Goal: Consume media (video, audio): Consume media (video, audio)

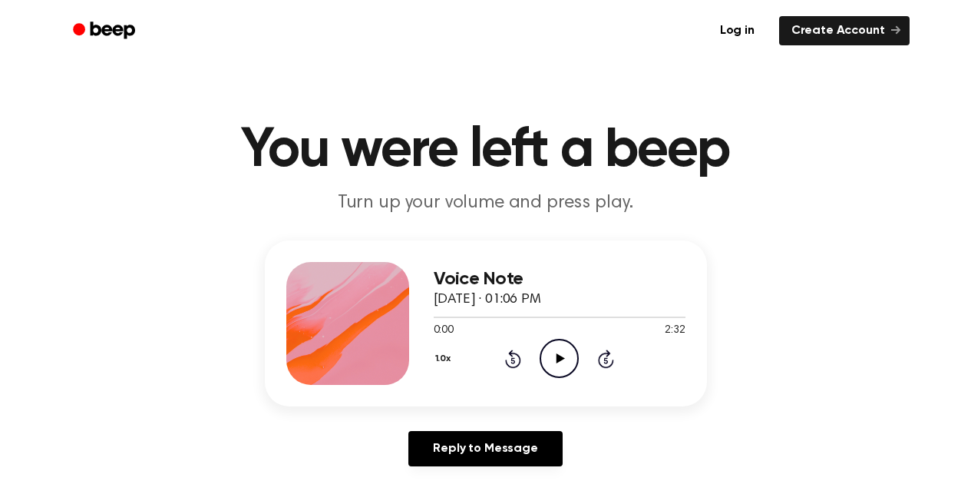
click at [558, 349] on icon "Play Audio" at bounding box center [559, 358] width 39 height 39
click at [563, 353] on icon at bounding box center [559, 358] width 7 height 10
click at [563, 347] on icon "Play Audio" at bounding box center [559, 358] width 39 height 39
click at [564, 365] on icon "Pause Audio" at bounding box center [559, 358] width 39 height 39
drag, startPoint x: 521, startPoint y: 319, endPoint x: 512, endPoint y: 319, distance: 9.2
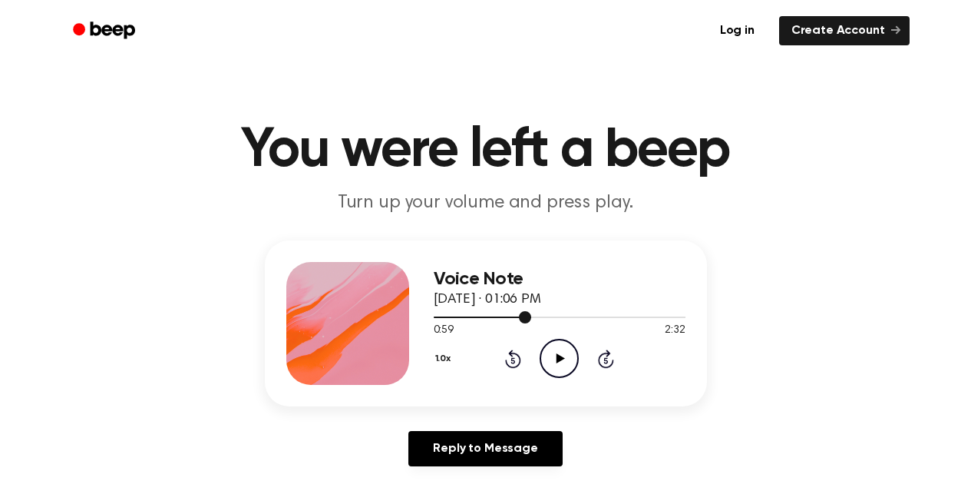
click at [512, 319] on div at bounding box center [560, 316] width 252 height 12
click at [558, 369] on icon "Play Audio" at bounding box center [559, 358] width 39 height 39
click at [564, 369] on icon "Pause Audio" at bounding box center [559, 358] width 39 height 39
drag, startPoint x: 524, startPoint y: 321, endPoint x: 508, endPoint y: 322, distance: 16.1
click at [508, 322] on div at bounding box center [560, 316] width 252 height 12
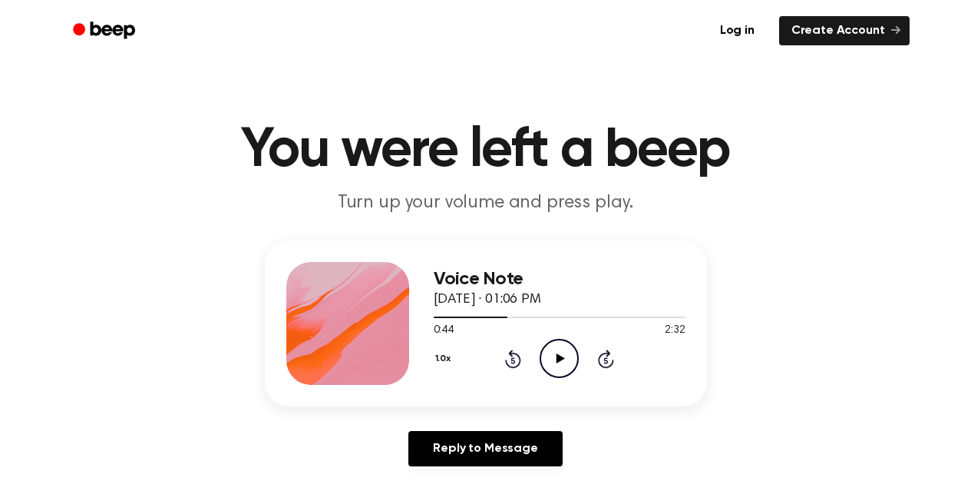
click at [568, 358] on icon "Play Audio" at bounding box center [559, 358] width 39 height 39
click at [558, 358] on icon at bounding box center [559, 358] width 7 height 10
click at [554, 365] on icon "Play Audio" at bounding box center [559, 358] width 39 height 39
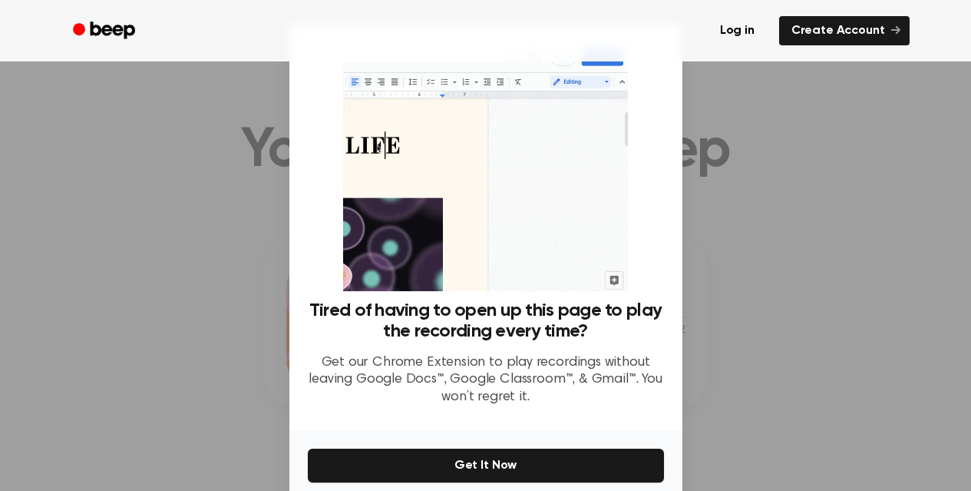
scroll to position [154, 0]
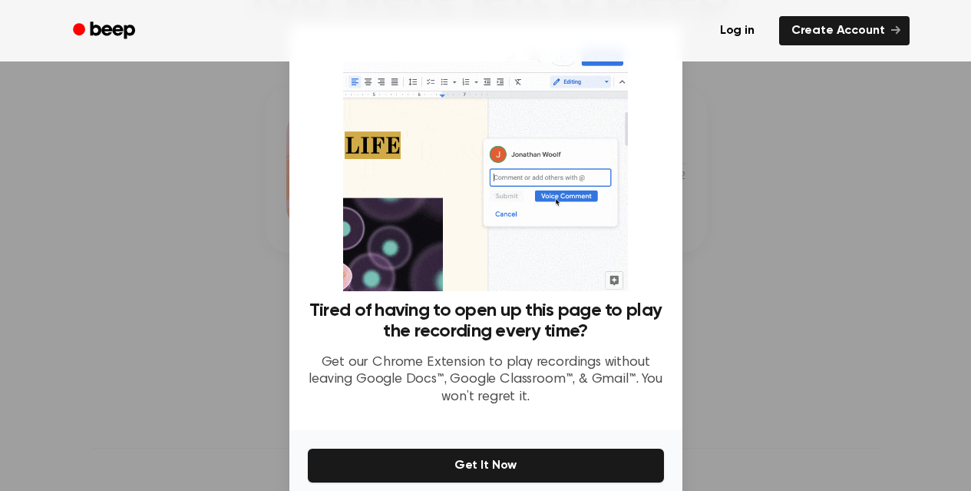
click at [734, 210] on div at bounding box center [485, 245] width 971 height 491
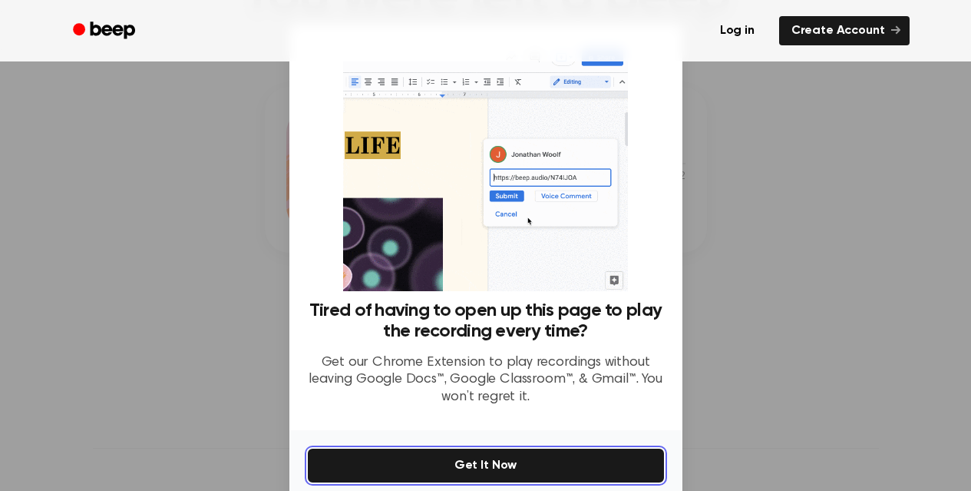
click at [474, 478] on button "Get It Now" at bounding box center [486, 465] width 356 height 34
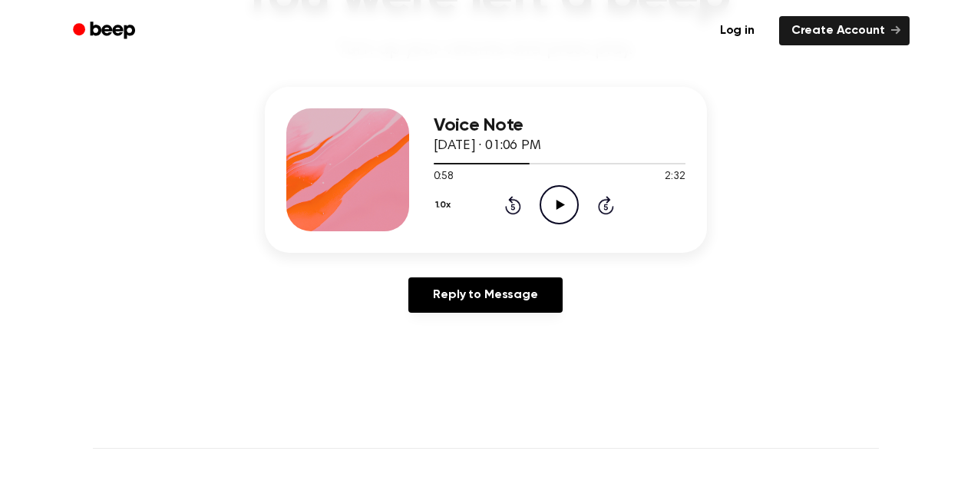
click at [561, 203] on icon at bounding box center [561, 205] width 8 height 10
click at [554, 214] on icon "Pause Audio" at bounding box center [559, 204] width 39 height 39
click at [555, 214] on icon "Play Audio" at bounding box center [559, 204] width 39 height 39
click at [565, 212] on icon "Pause Audio" at bounding box center [559, 204] width 39 height 39
click at [558, 204] on icon at bounding box center [561, 205] width 8 height 10
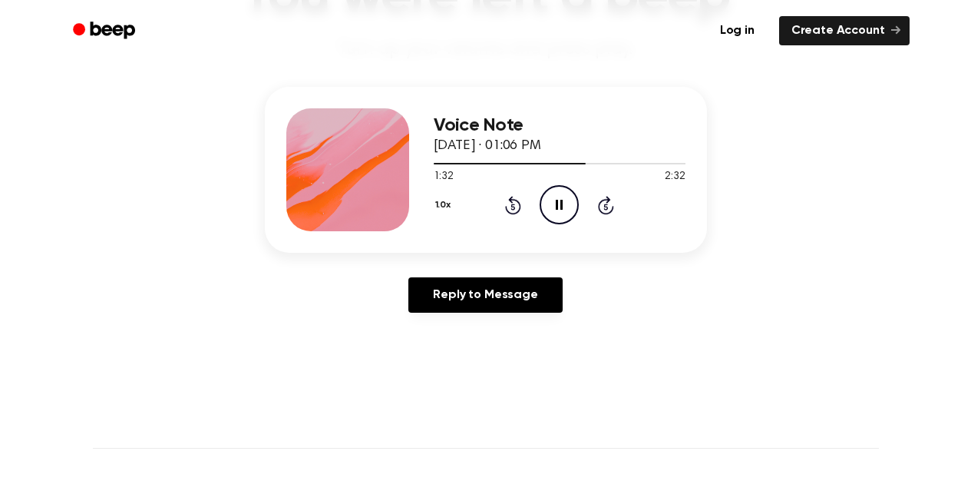
click at [564, 204] on icon "Pause Audio" at bounding box center [559, 204] width 39 height 39
drag, startPoint x: 585, startPoint y: 165, endPoint x: 558, endPoint y: 164, distance: 26.9
click at [558, 164] on div at bounding box center [560, 163] width 252 height 12
click at [561, 208] on icon "Play Audio" at bounding box center [559, 204] width 39 height 39
click at [564, 219] on icon "Pause Audio" at bounding box center [559, 204] width 39 height 39
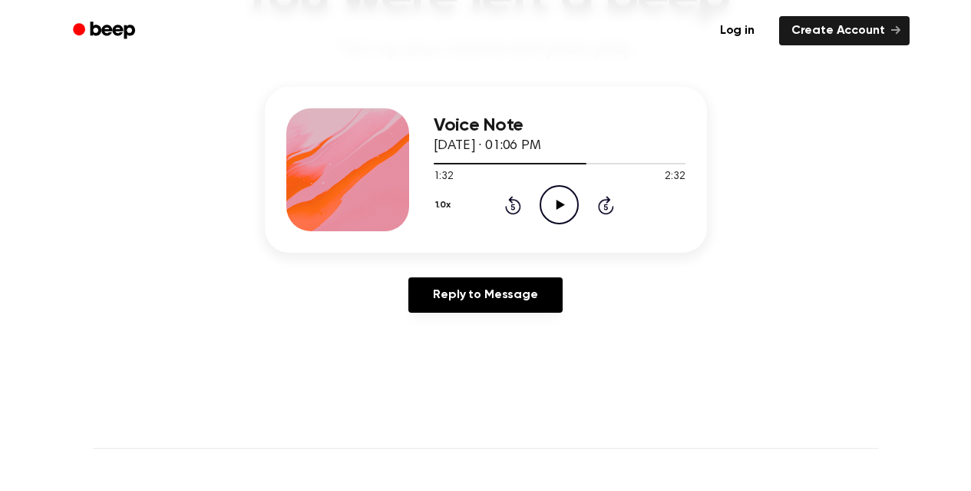
click at [561, 207] on icon "Play Audio" at bounding box center [559, 204] width 39 height 39
click at [559, 192] on icon "Pause Audio" at bounding box center [559, 204] width 39 height 39
